Goal: Task Accomplishment & Management: Manage account settings

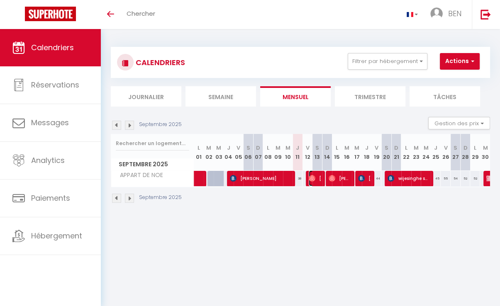
click at [311, 181] on img at bounding box center [312, 178] width 7 height 7
select select "OK"
select select "0"
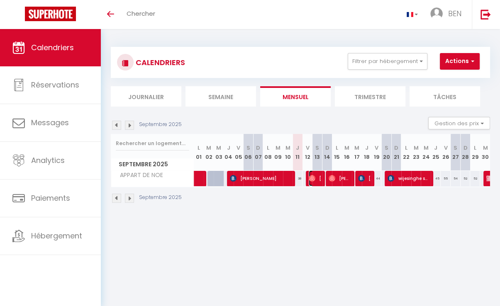
select select "1"
select select
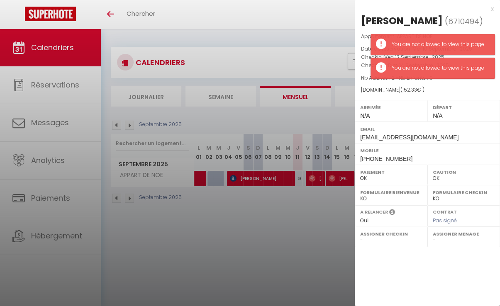
click at [306, 201] on div at bounding box center [250, 153] width 500 height 306
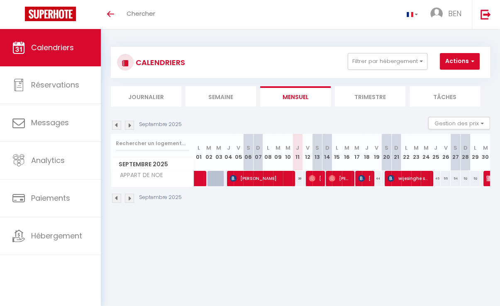
click at [131, 119] on div "Septembre 2025 Gestion des prix Nb Nuits minimum Règles Disponibilité" at bounding box center [300, 125] width 379 height 17
click at [130, 122] on img at bounding box center [129, 125] width 9 height 9
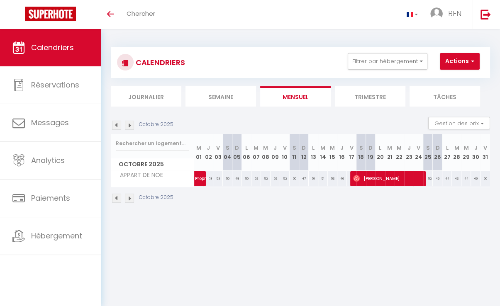
click at [113, 128] on img at bounding box center [116, 125] width 9 height 9
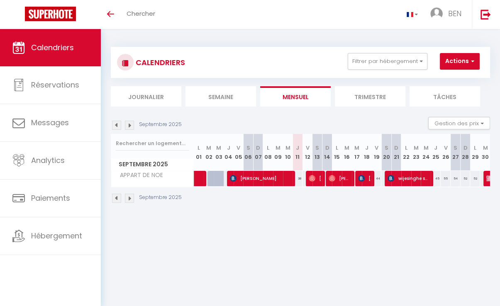
click at [128, 125] on img at bounding box center [129, 125] width 9 height 9
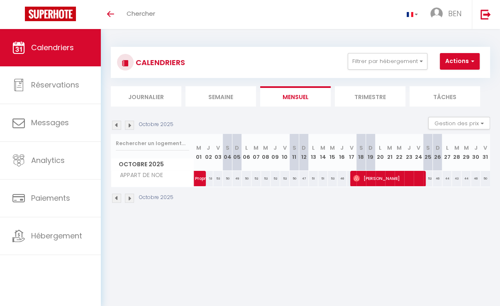
click at [128, 125] on img at bounding box center [129, 125] width 9 height 9
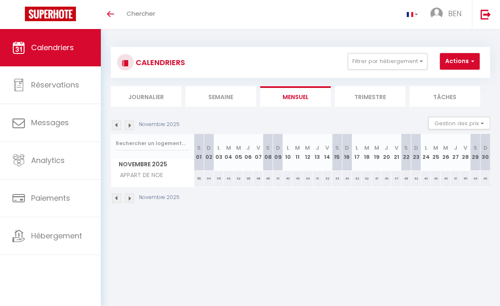
click at [128, 125] on img at bounding box center [129, 125] width 9 height 9
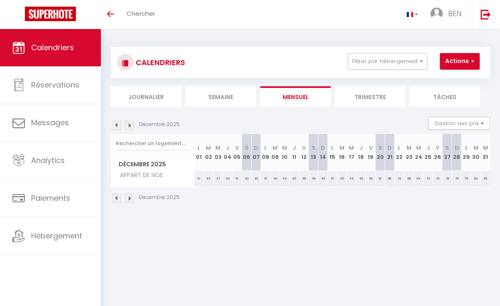
click at [128, 125] on img at bounding box center [129, 125] width 9 height 9
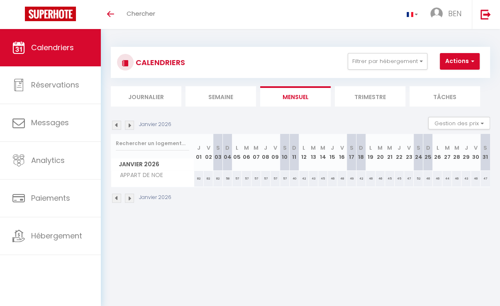
click at [128, 125] on img at bounding box center [129, 125] width 9 height 9
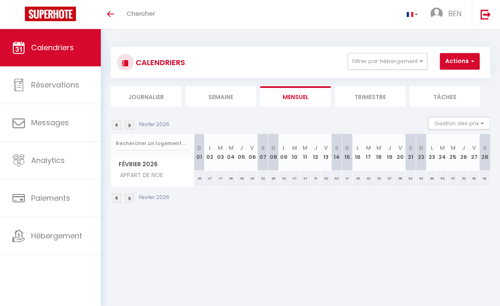
click at [128, 125] on img at bounding box center [129, 125] width 9 height 9
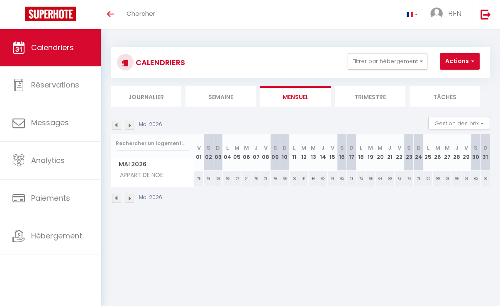
click at [128, 125] on img at bounding box center [129, 125] width 9 height 9
